Goal: Communication & Community: Answer question/provide support

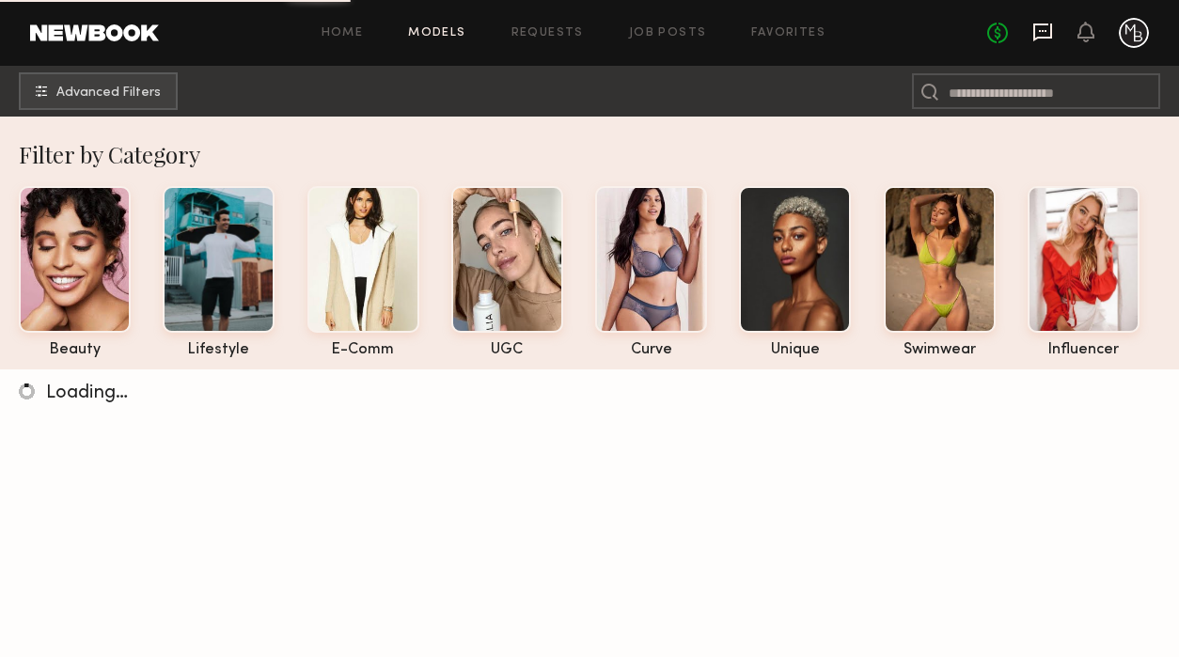
click at [1043, 39] on icon at bounding box center [1043, 32] width 21 height 21
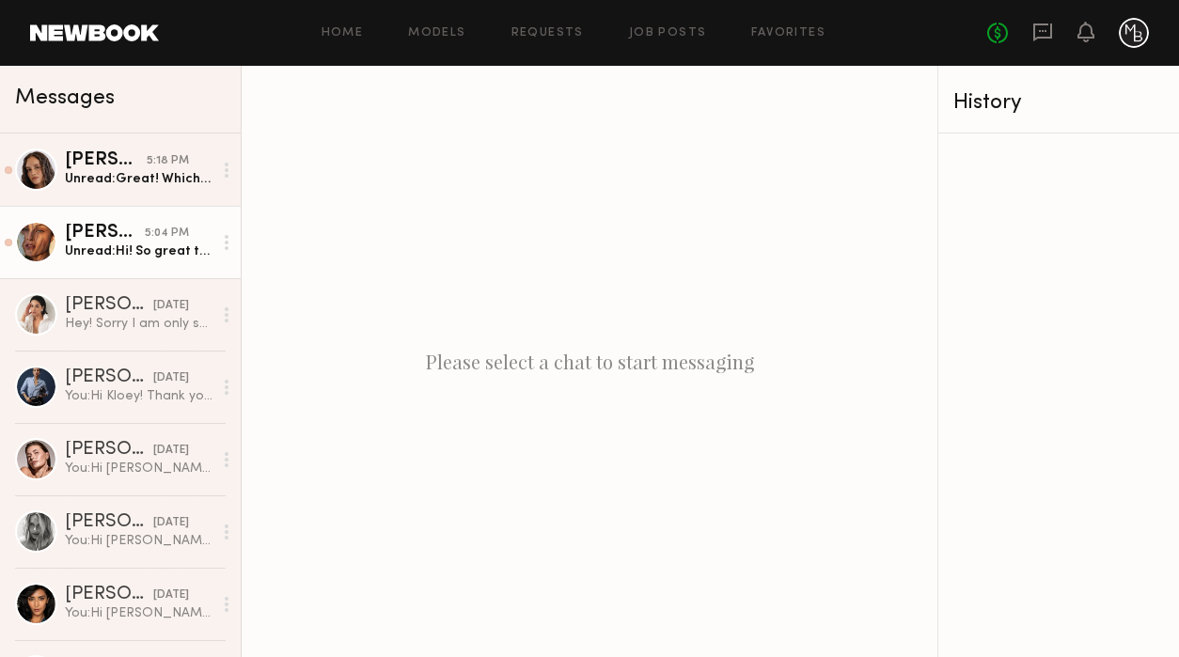
click at [169, 245] on div "Unread: Hi! So great to hear and thank you so much for the kind words :). That’…" at bounding box center [139, 252] width 148 height 18
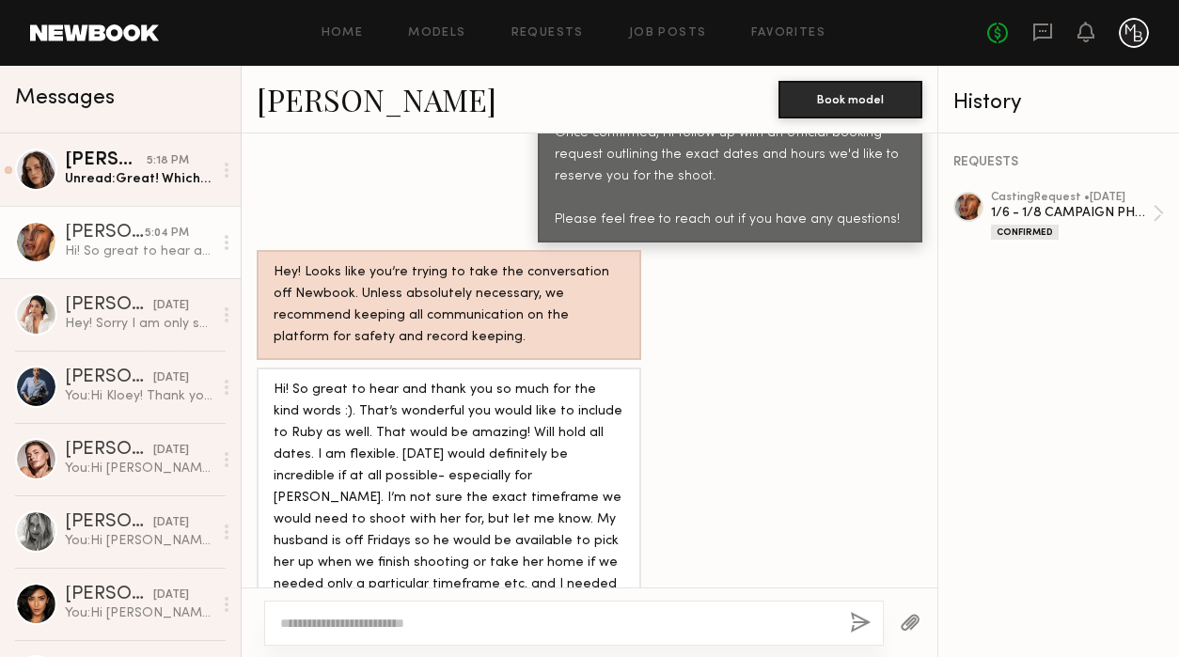
scroll to position [1779, 0]
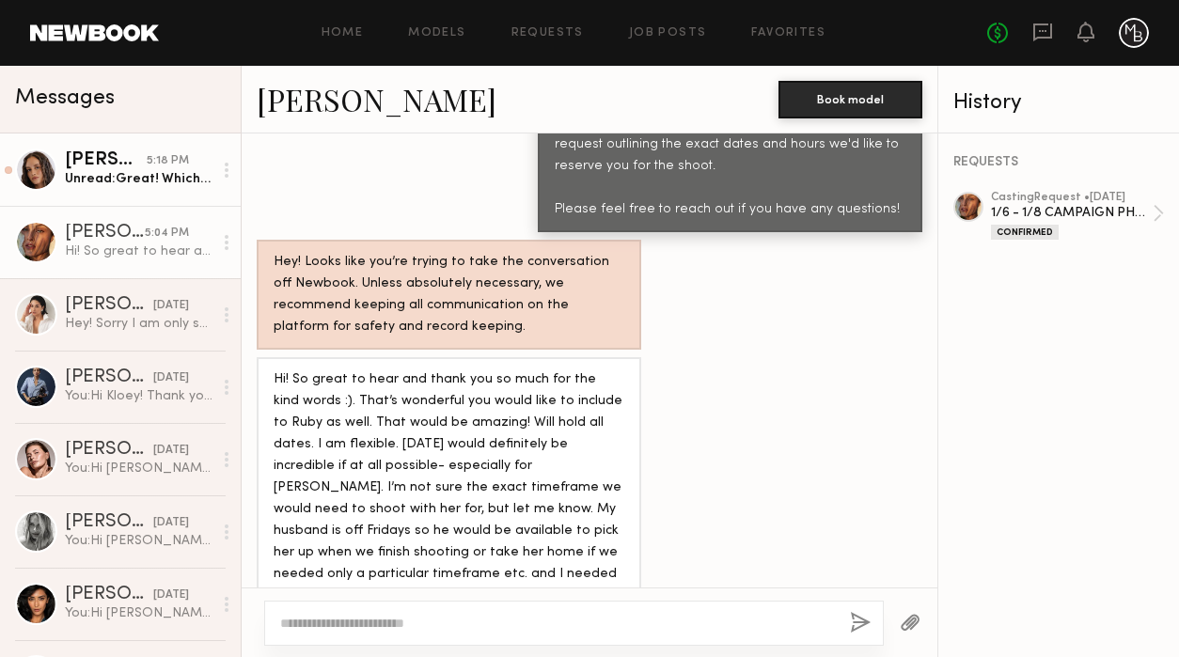
click at [153, 176] on div "Unread: Great! Which email should I send the dropbox link to?" at bounding box center [139, 179] width 148 height 18
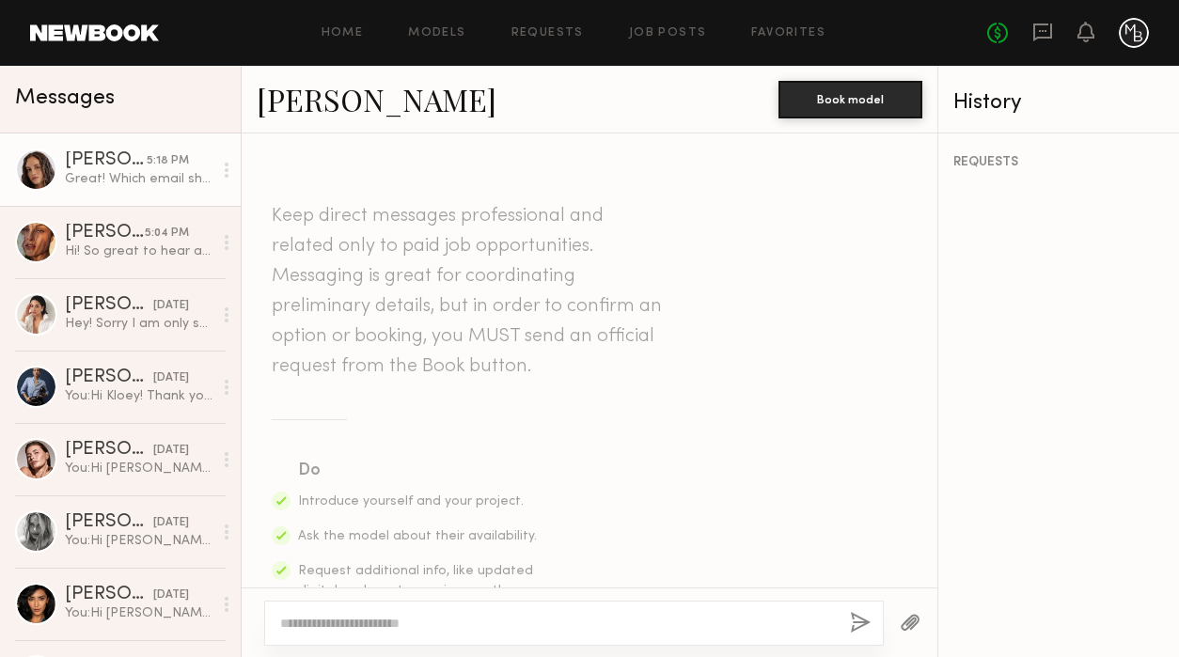
scroll to position [2103, 0]
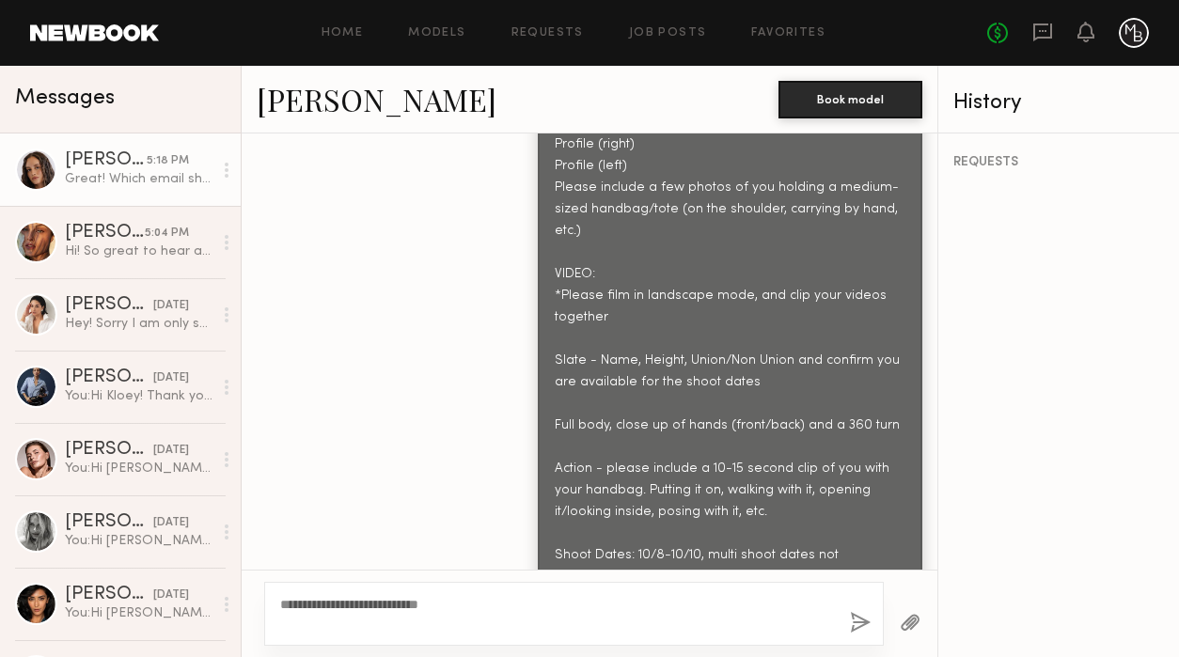
type textarea "**********"
click at [857, 620] on button "button" at bounding box center [860, 624] width 21 height 24
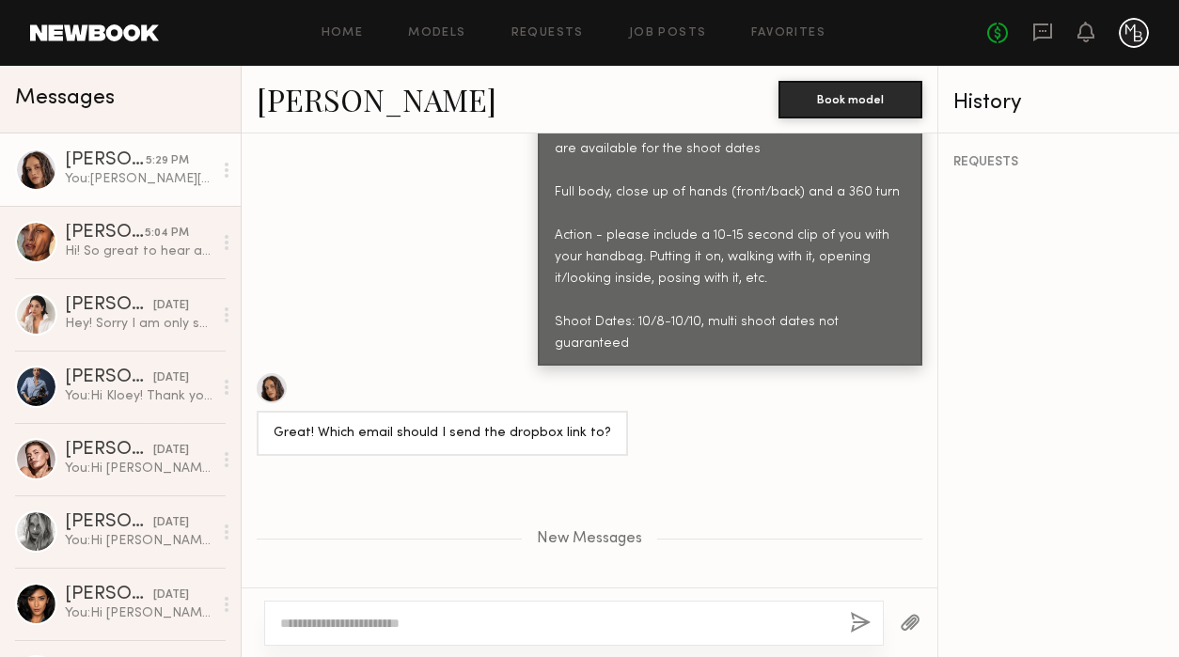
scroll to position [2454, 0]
